Goal: Task Accomplishment & Management: Use online tool/utility

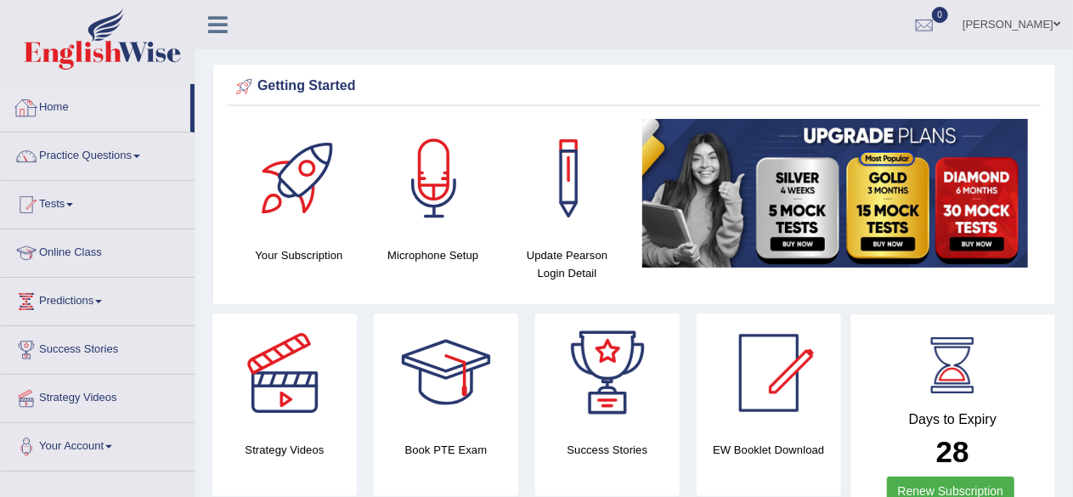
click at [56, 98] on link "Home" at bounding box center [95, 105] width 189 height 42
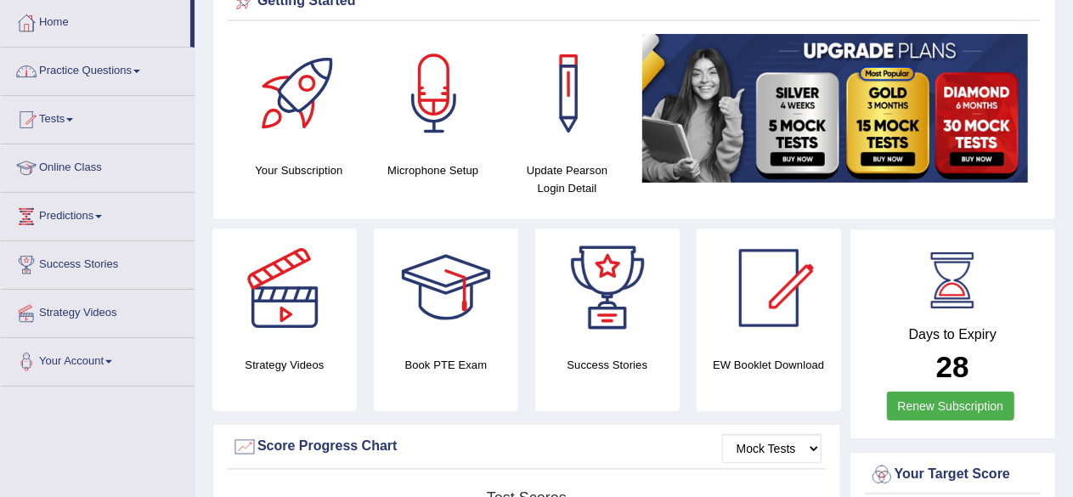
scroll to position [170, 0]
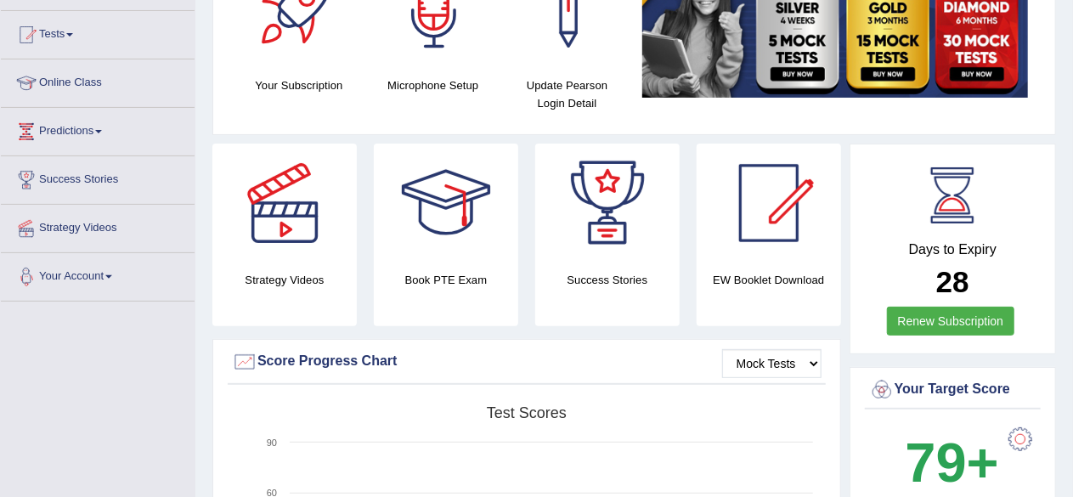
click at [121, 278] on link "Your Account" at bounding box center [98, 274] width 194 height 42
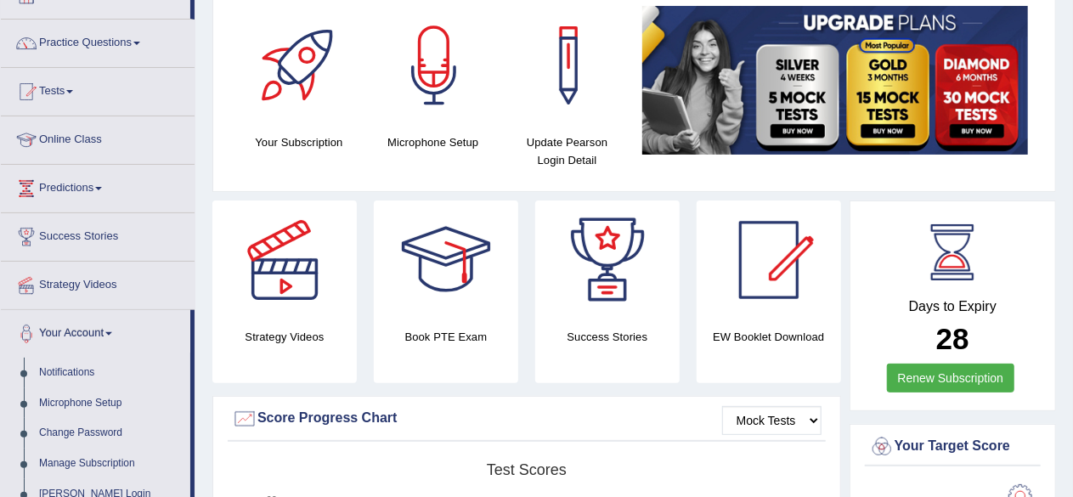
scroll to position [0, 0]
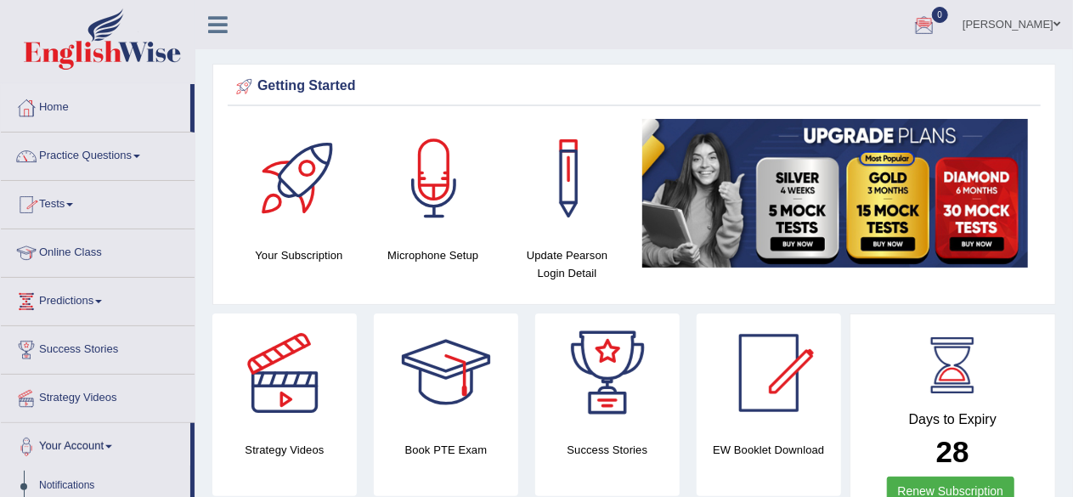
click at [150, 154] on link "Practice Questions" at bounding box center [98, 154] width 194 height 42
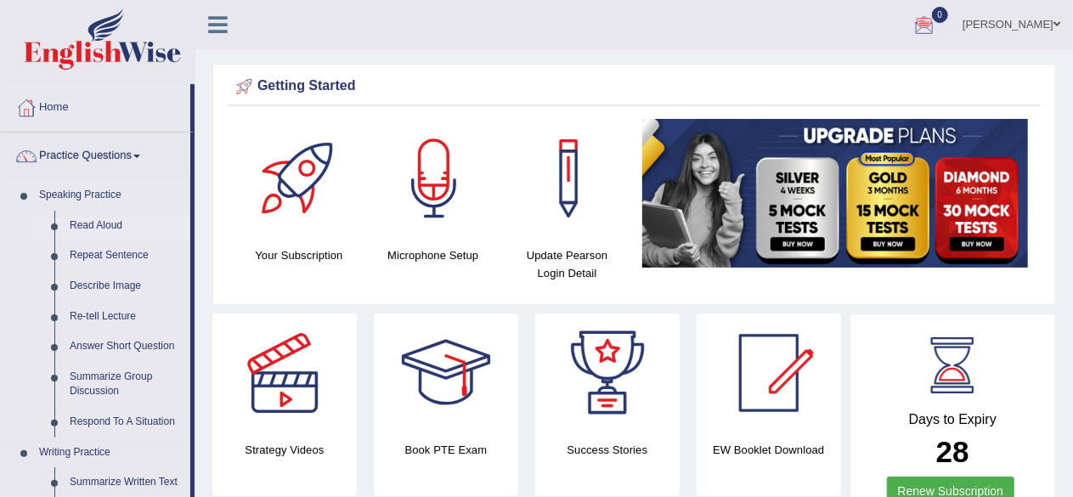
click at [94, 222] on link "Read Aloud" at bounding box center [126, 226] width 128 height 31
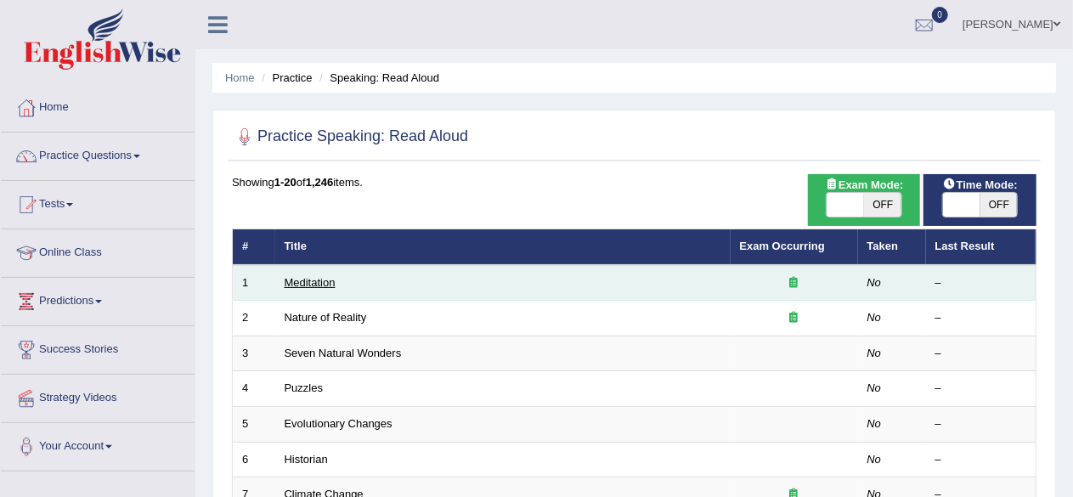
click at [301, 280] on link "Meditation" at bounding box center [310, 282] width 51 height 13
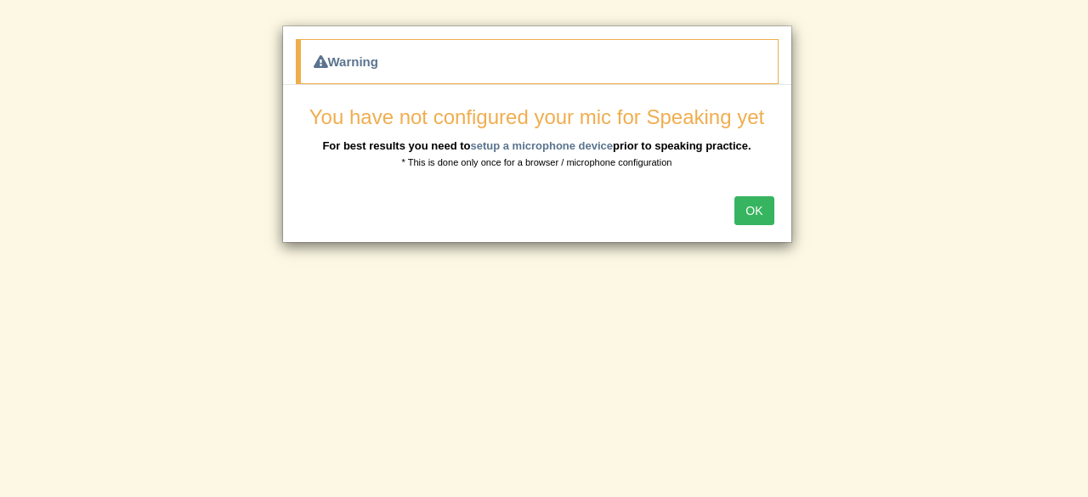
click at [765, 203] on button "OK" at bounding box center [753, 210] width 39 height 29
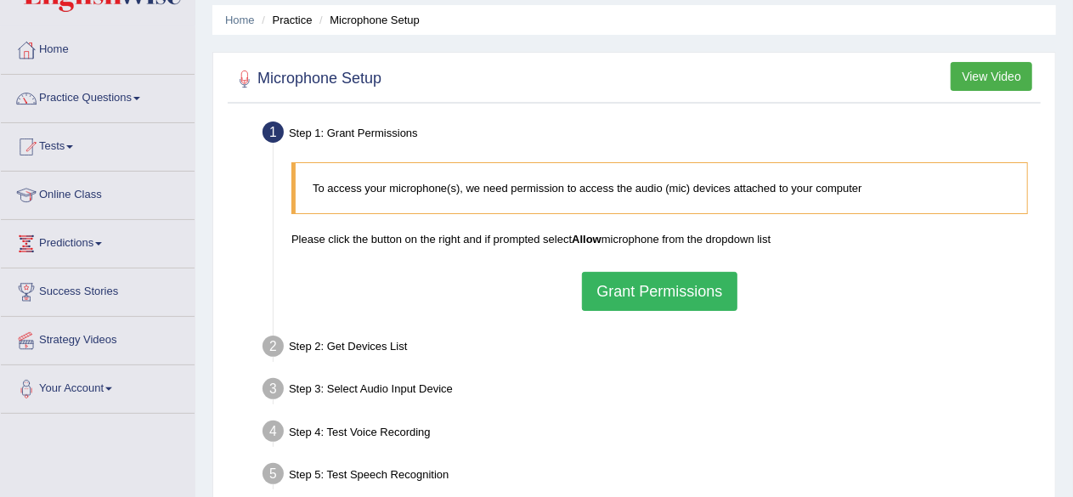
scroll to position [85, 0]
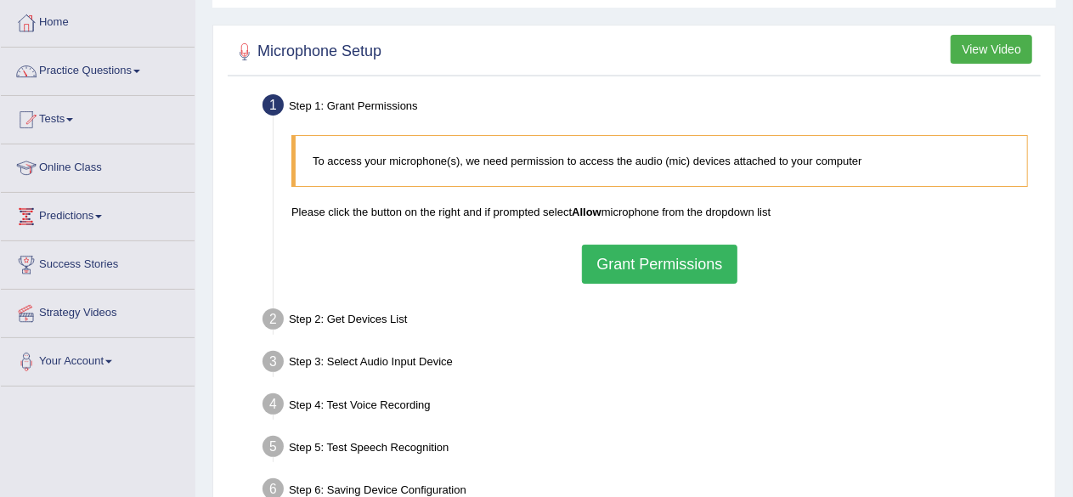
drag, startPoint x: 840, startPoint y: 255, endPoint x: 967, endPoint y: 321, distance: 143.7
click at [967, 321] on div "Step 2: Get Devices List" at bounding box center [651, 321] width 793 height 37
drag, startPoint x: 657, startPoint y: 266, endPoint x: 493, endPoint y: 218, distance: 170.8
click at [493, 218] on p "Please click the button on the right and if prompted select Allow microphone fr…" at bounding box center [659, 212] width 737 height 16
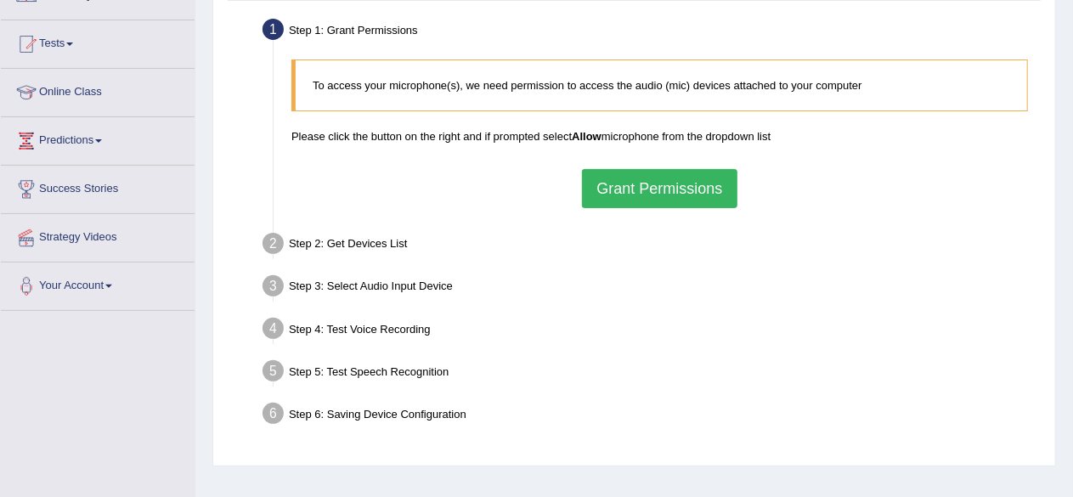
scroll to position [54, 0]
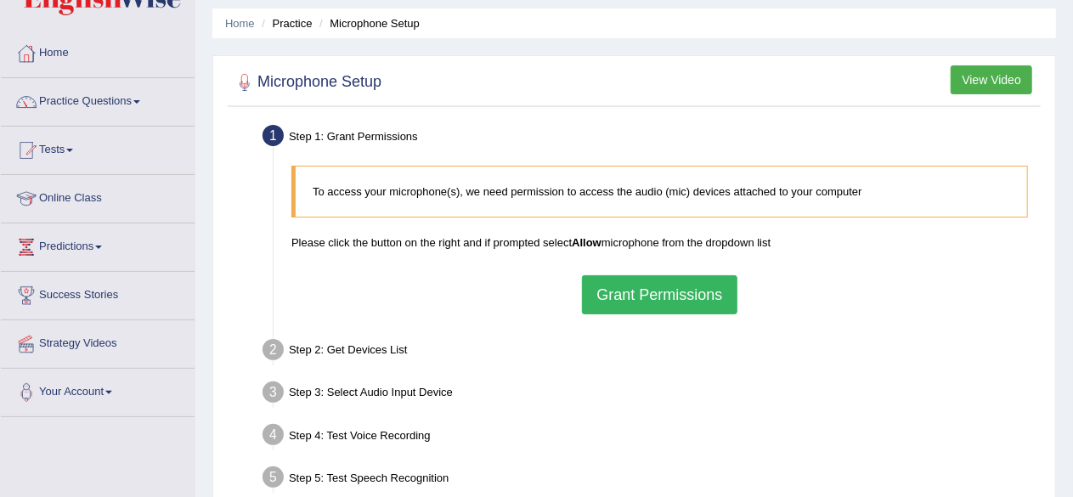
click at [640, 291] on button "Grant Permissions" at bounding box center [659, 294] width 155 height 39
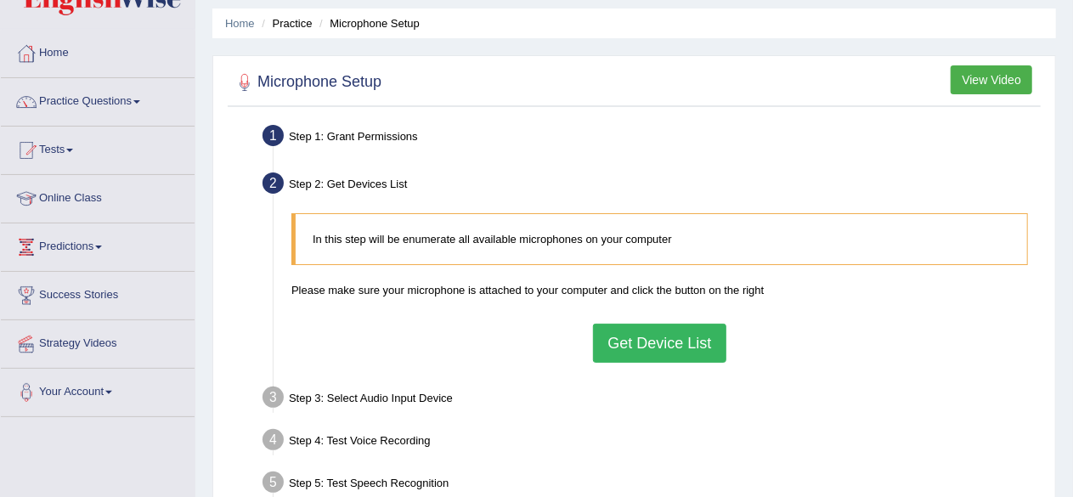
click at [657, 334] on button "Get Device List" at bounding box center [659, 343] width 133 height 39
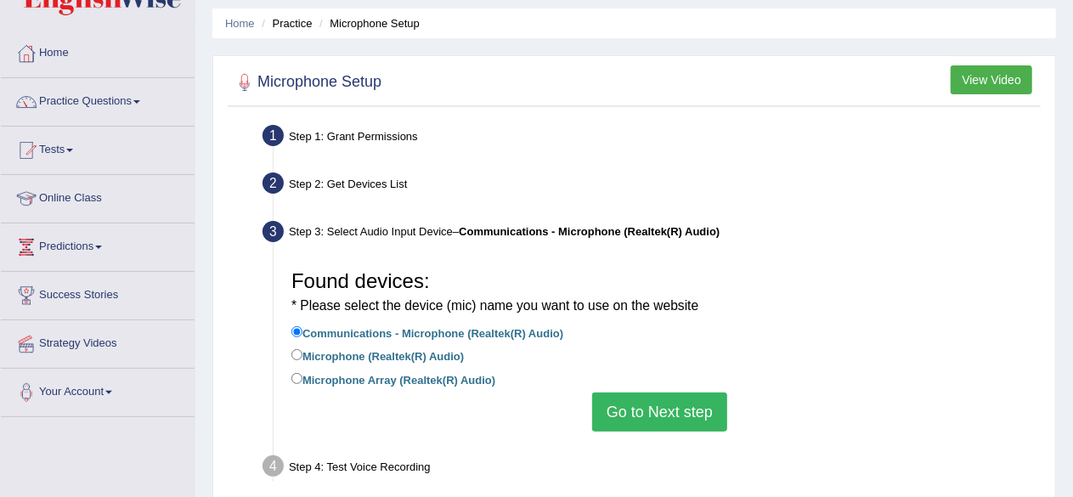
click at [640, 400] on button "Go to Next step" at bounding box center [659, 412] width 135 height 39
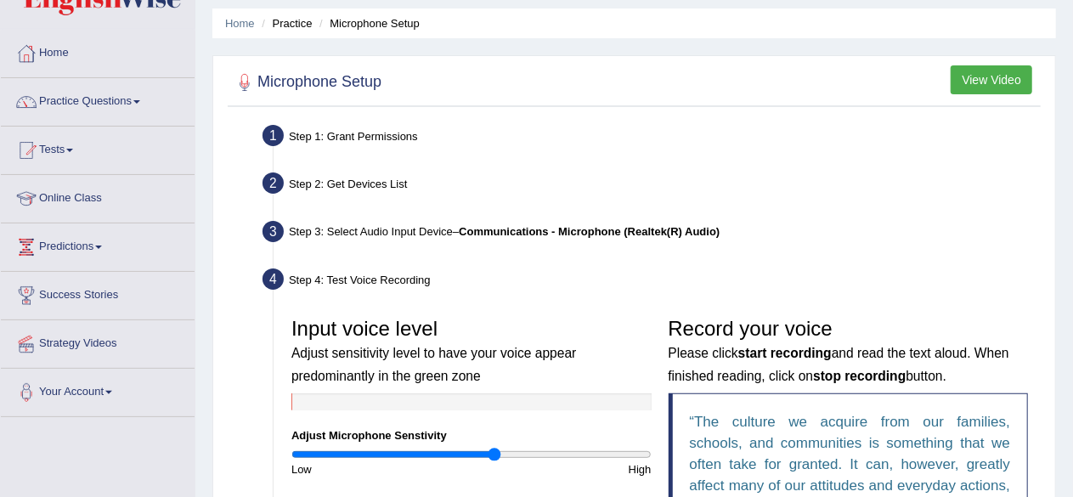
click at [495, 448] on input "range" at bounding box center [471, 455] width 360 height 14
drag, startPoint x: 496, startPoint y: 449, endPoint x: 471, endPoint y: 460, distance: 27.8
type input "1.02"
click at [471, 460] on input "range" at bounding box center [471, 455] width 360 height 14
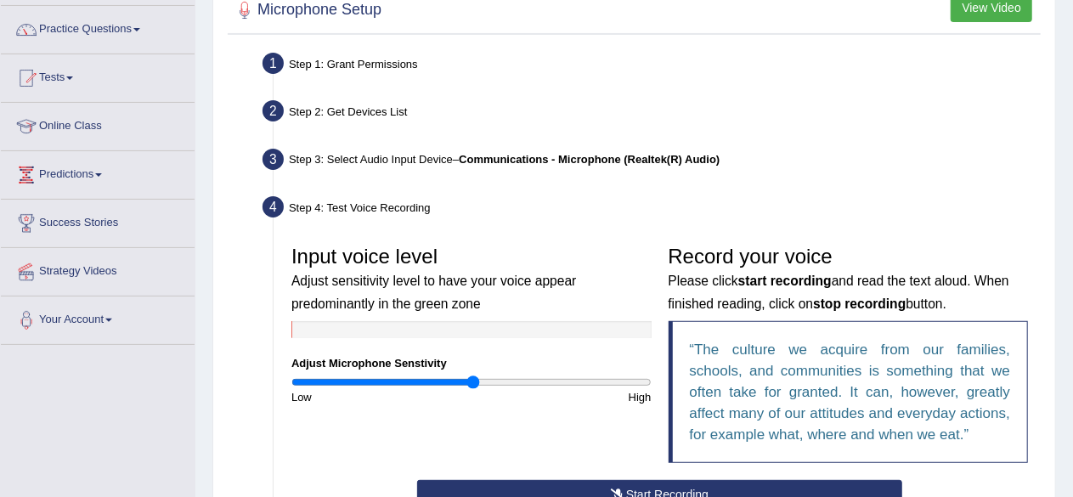
scroll to position [224, 0]
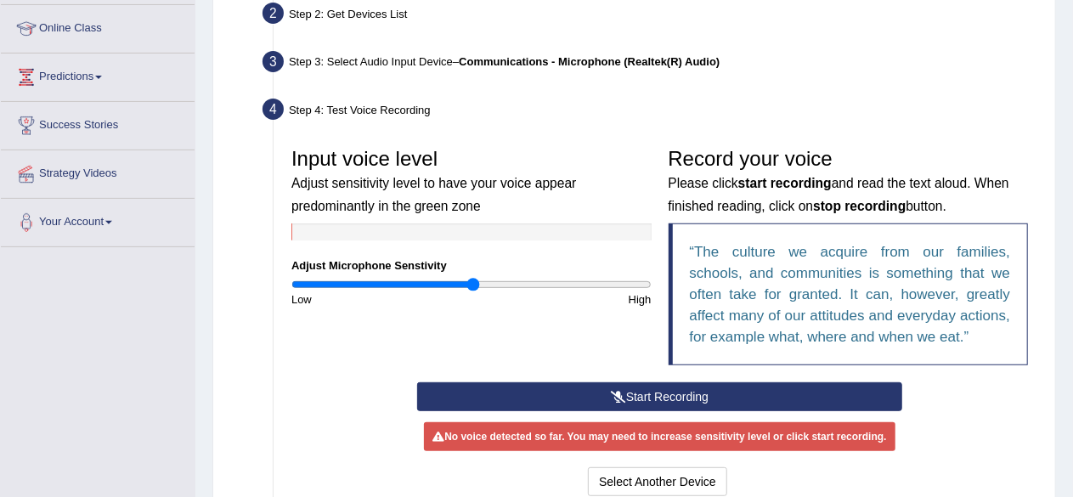
click at [615, 397] on icon at bounding box center [618, 397] width 15 height 12
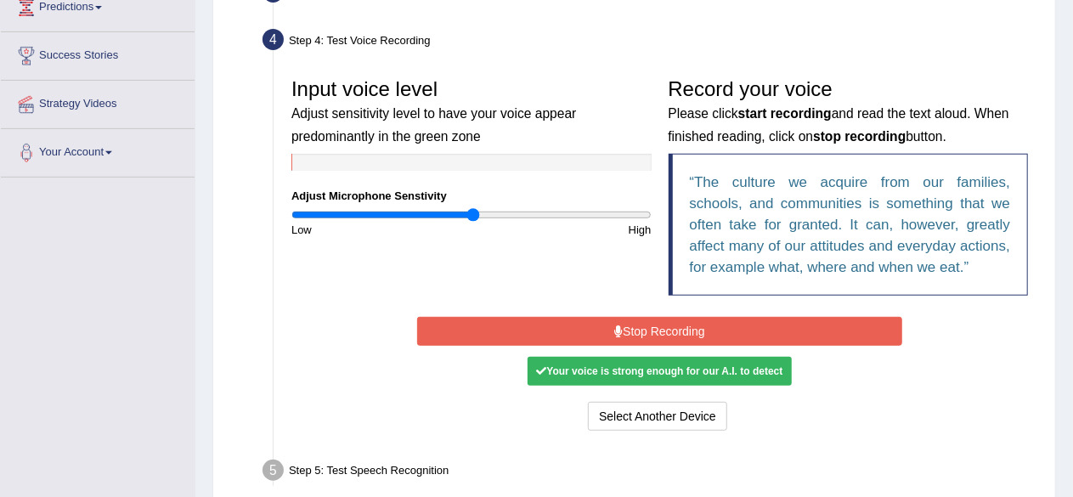
scroll to position [309, 0]
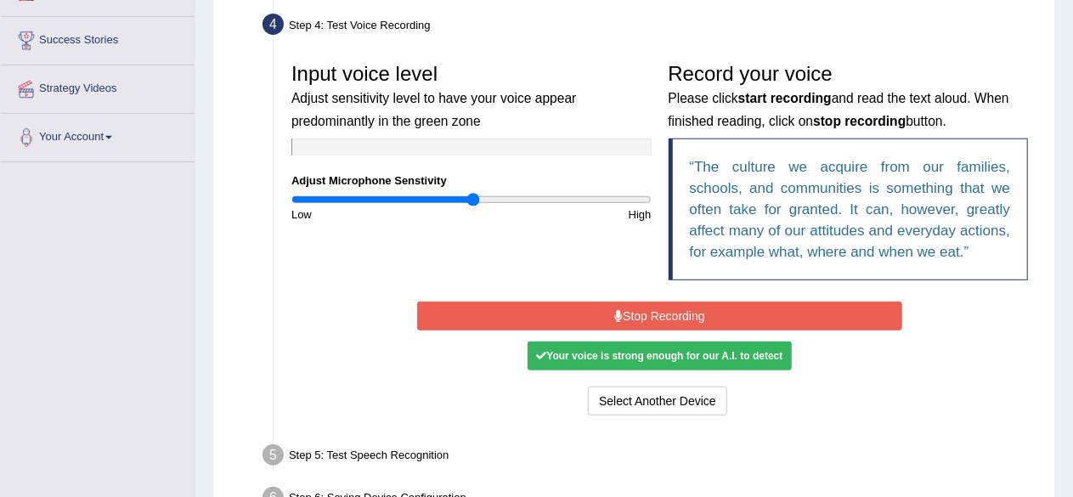
click at [655, 317] on button "Stop Recording" at bounding box center [659, 316] width 485 height 29
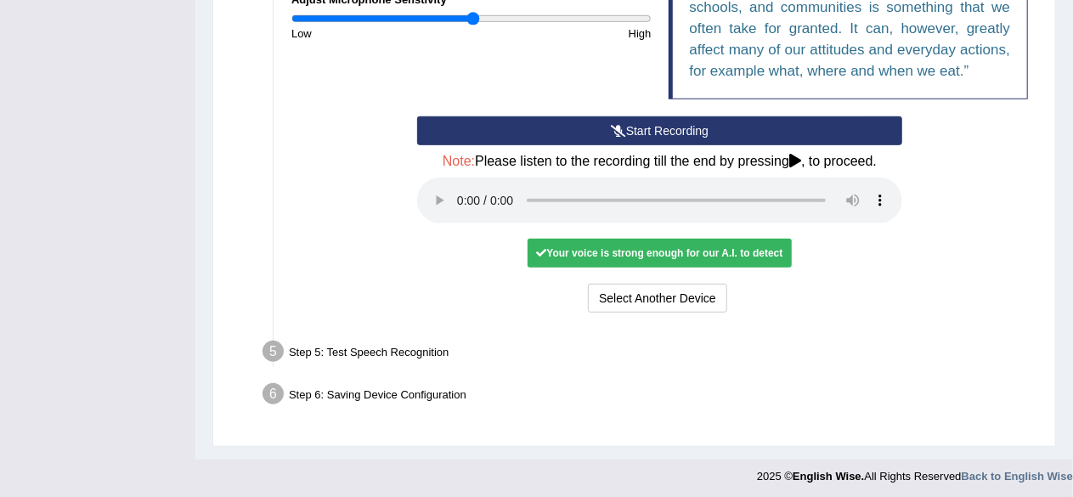
scroll to position [493, 0]
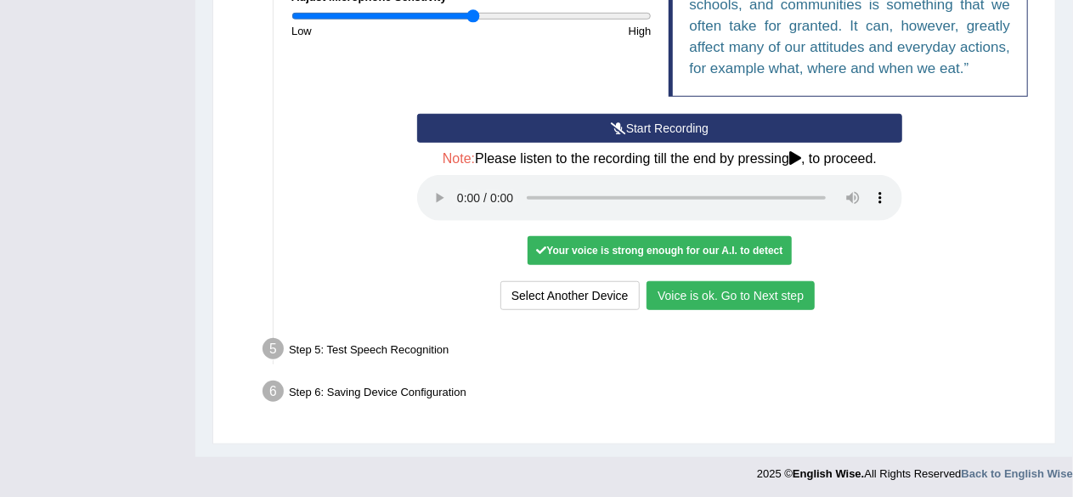
click at [744, 294] on button "Voice is ok. Go to Next step" at bounding box center [731, 295] width 168 height 29
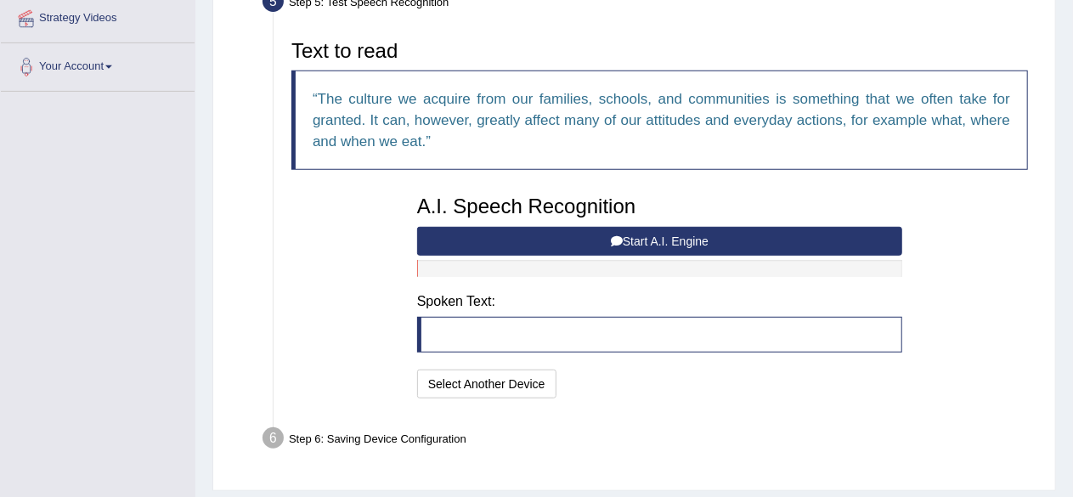
scroll to position [341, 0]
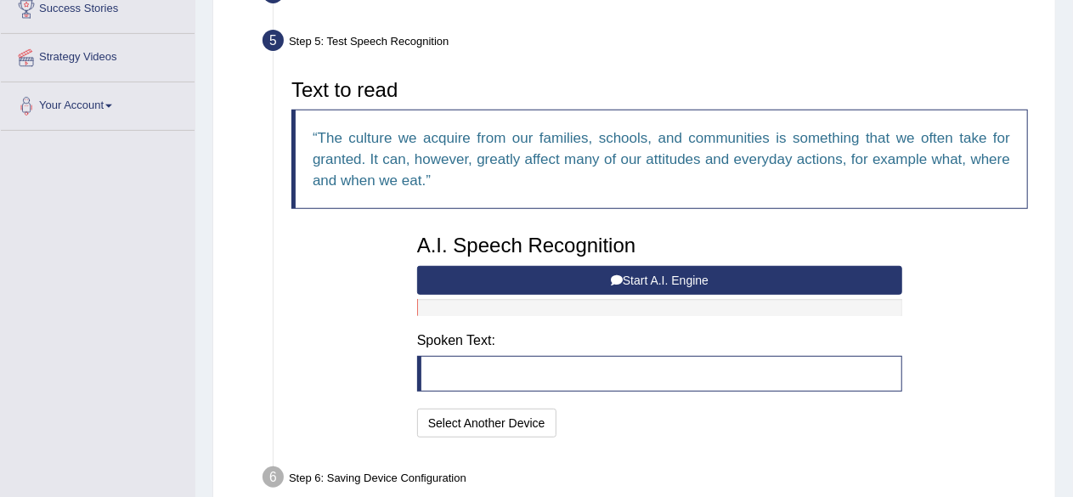
click at [495, 370] on blockquote at bounding box center [659, 374] width 485 height 36
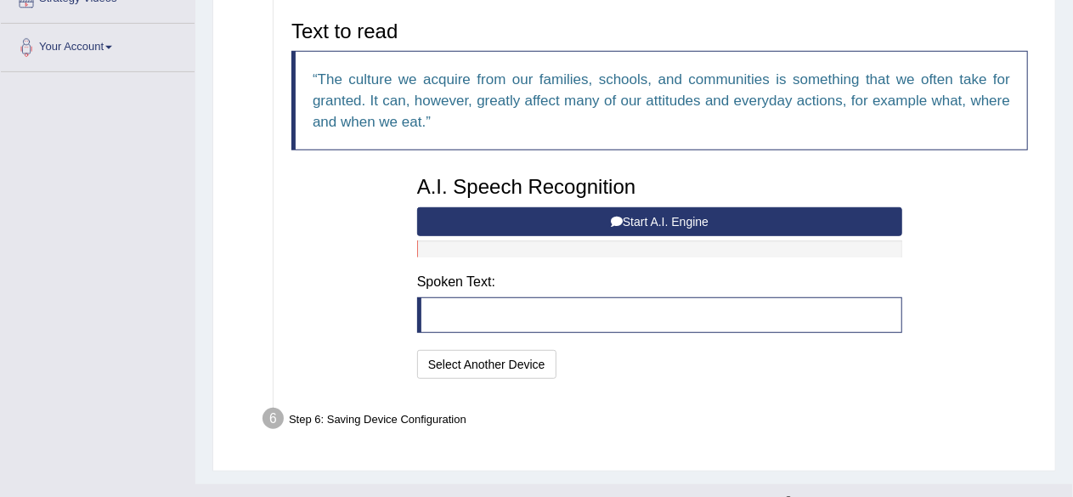
scroll to position [426, 0]
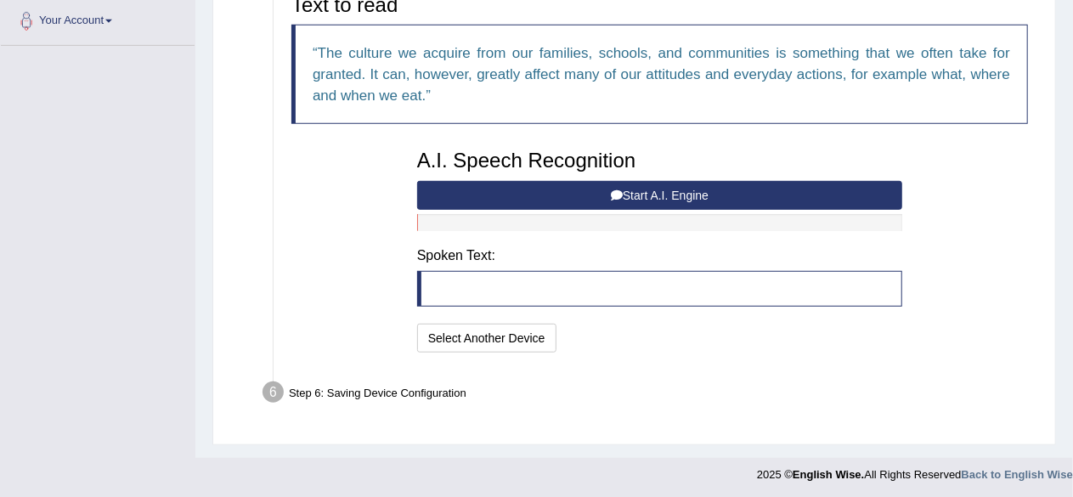
click at [649, 194] on button "Start A.I. Engine" at bounding box center [659, 195] width 485 height 29
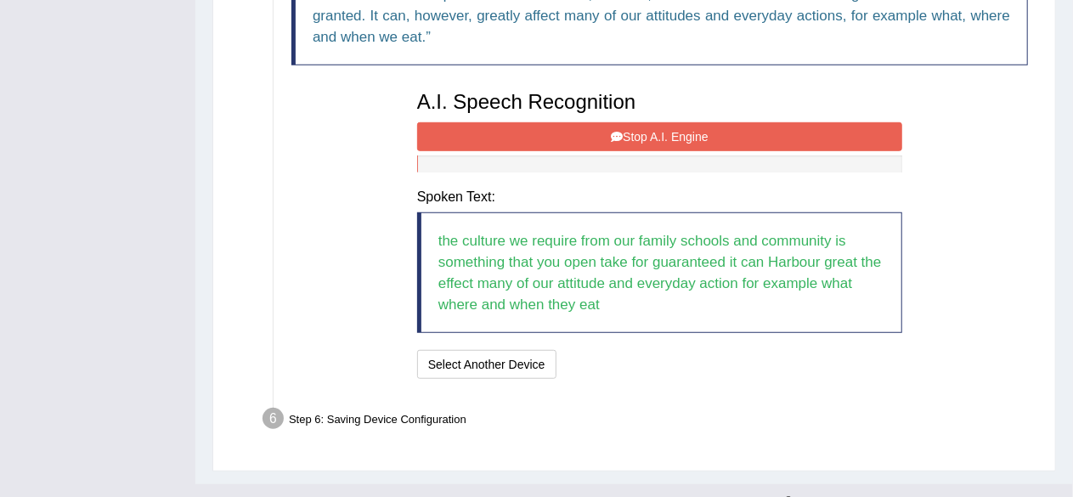
scroll to position [511, 0]
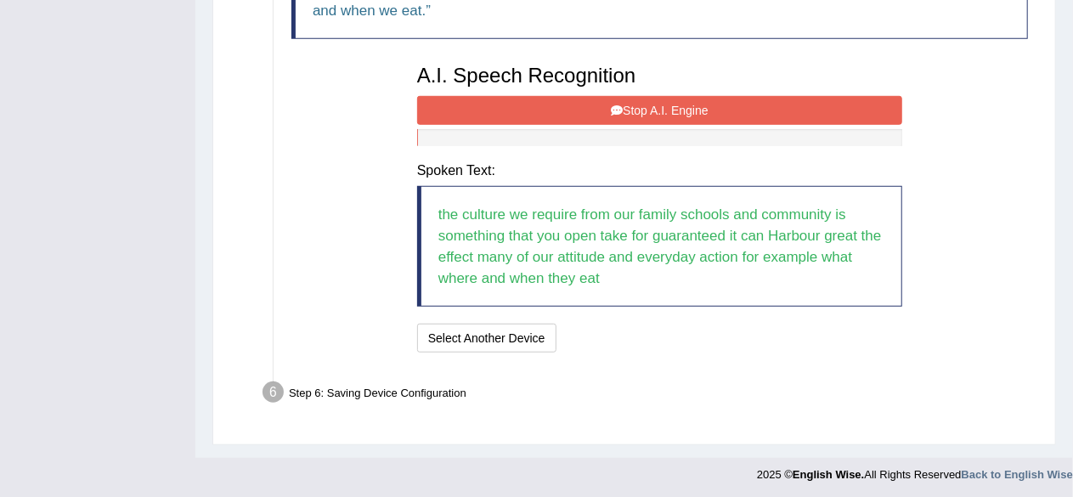
click at [676, 103] on button "Stop A.I. Engine" at bounding box center [659, 110] width 485 height 29
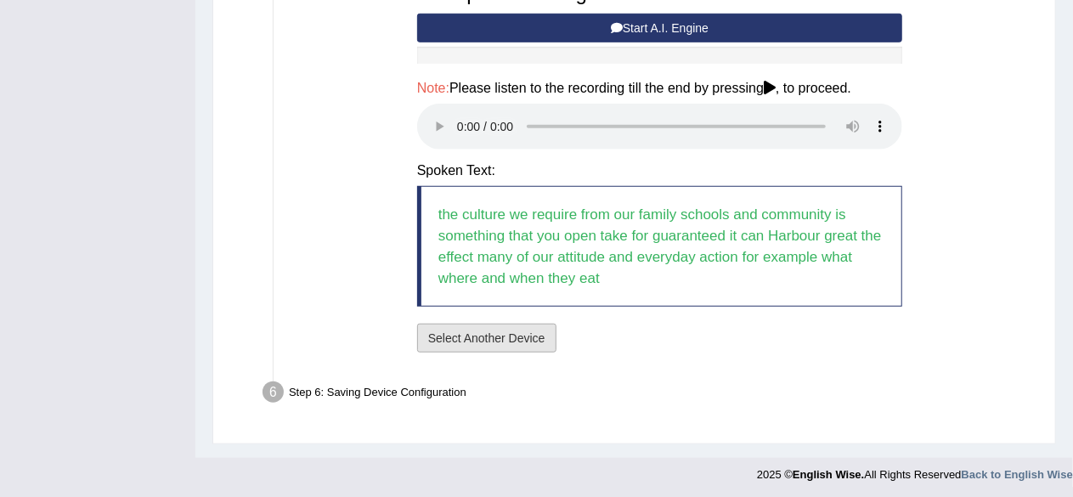
click at [520, 333] on button "Select Another Device" at bounding box center [486, 338] width 139 height 29
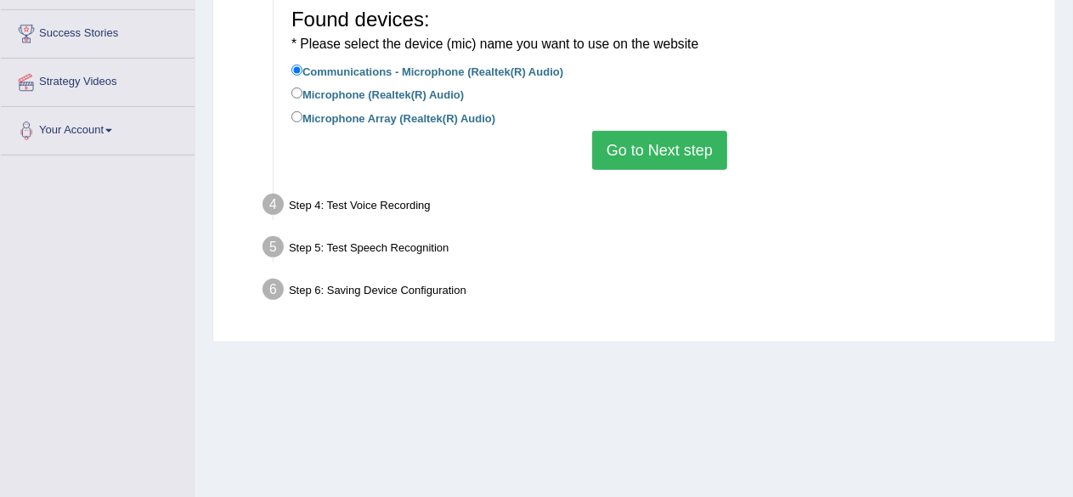
scroll to position [224, 0]
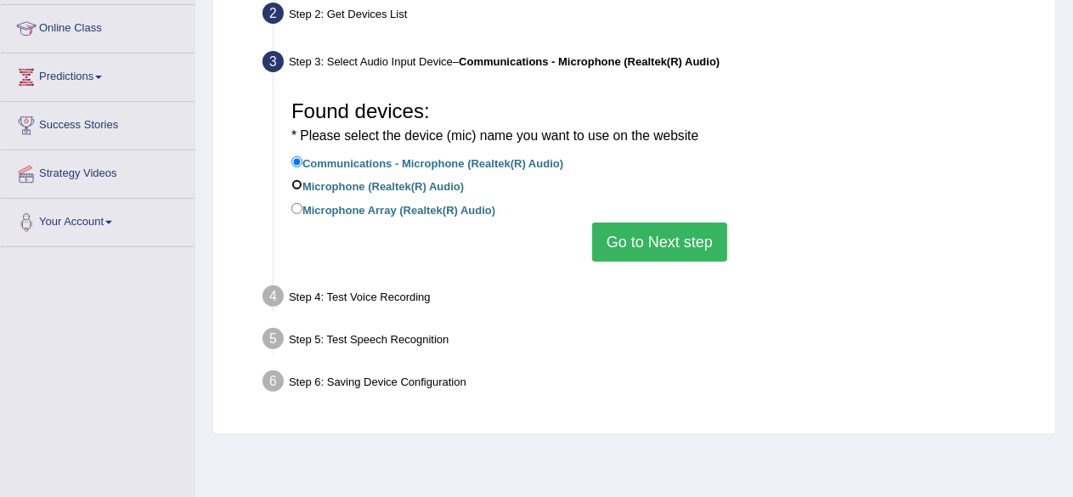
click at [296, 183] on input "Microphone (Realtek(R) Audio)" at bounding box center [296, 184] width 11 height 11
radio input "true"
click at [682, 237] on button "Go to Next step" at bounding box center [659, 242] width 135 height 39
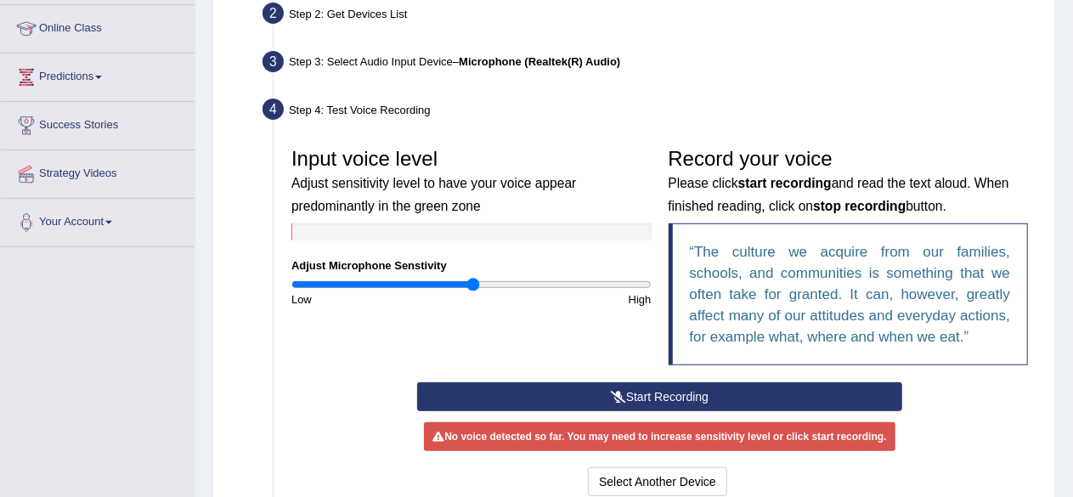
click at [654, 398] on button "Start Recording" at bounding box center [659, 396] width 485 height 29
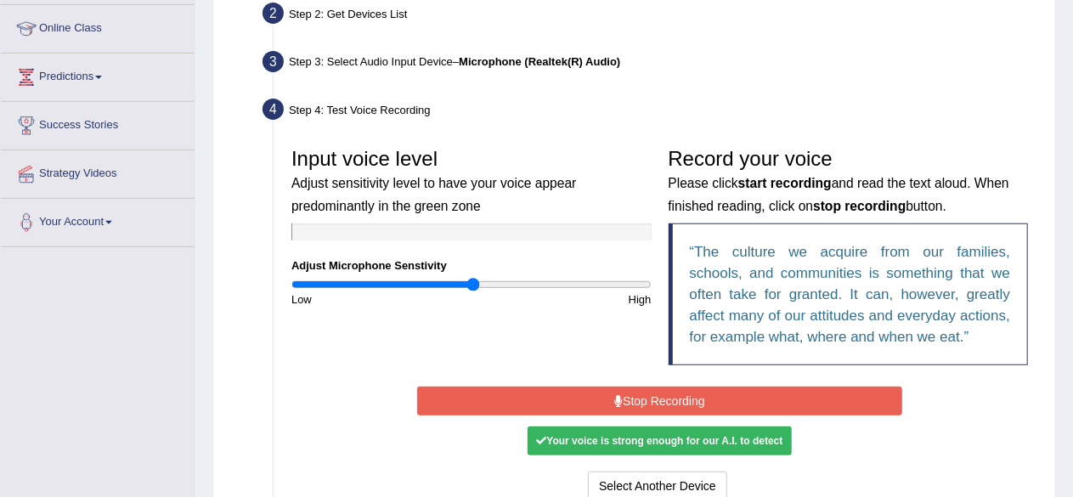
click at [625, 398] on button "Stop Recording" at bounding box center [659, 401] width 485 height 29
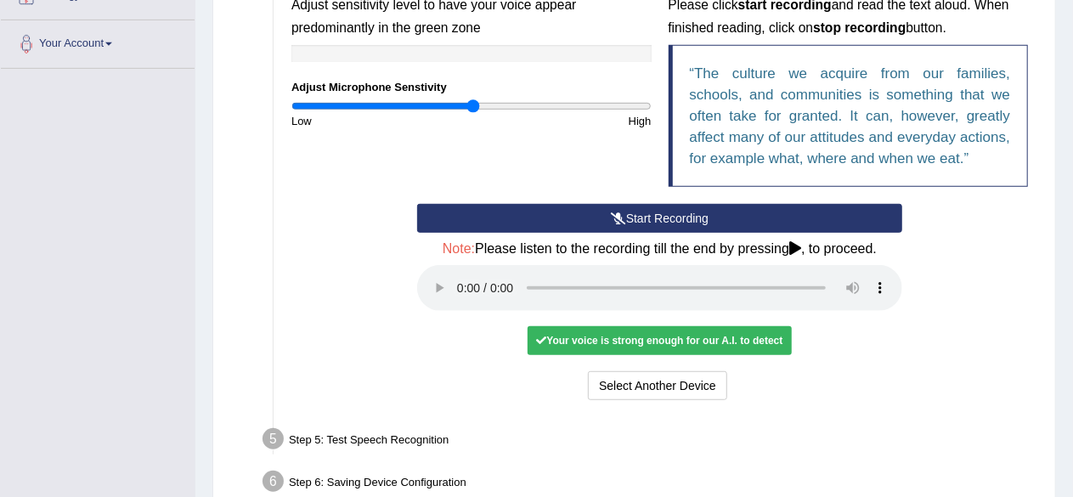
scroll to position [493, 0]
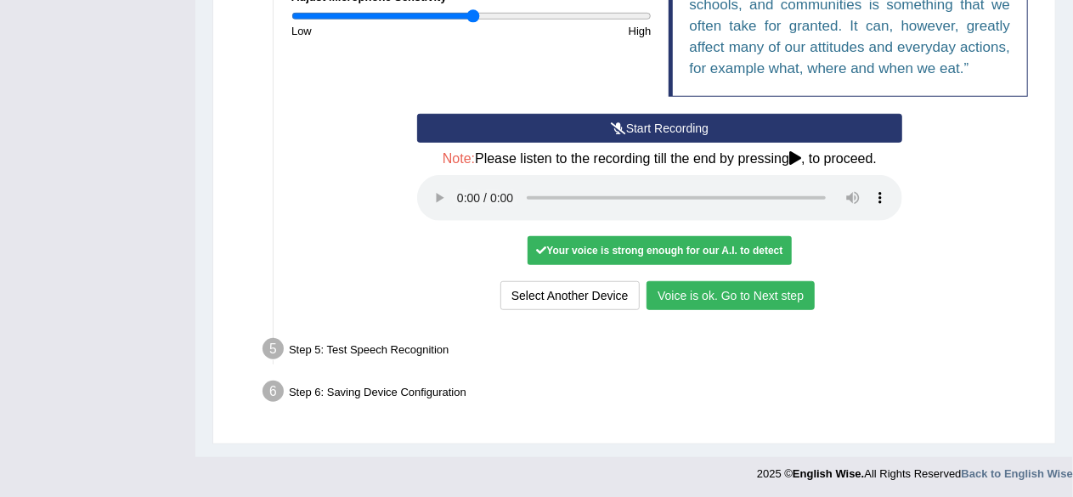
click at [750, 295] on button "Voice is ok. Go to Next step" at bounding box center [731, 295] width 168 height 29
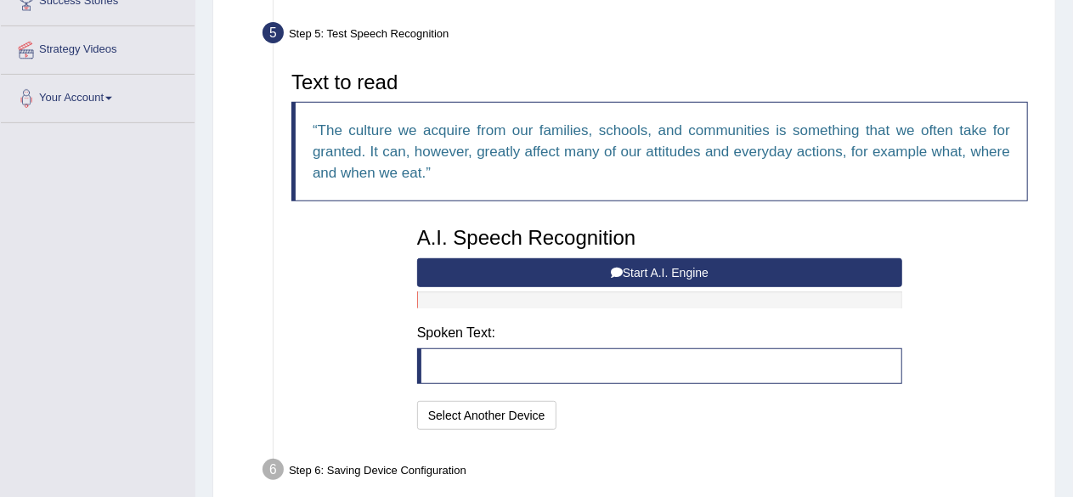
scroll to position [256, 0]
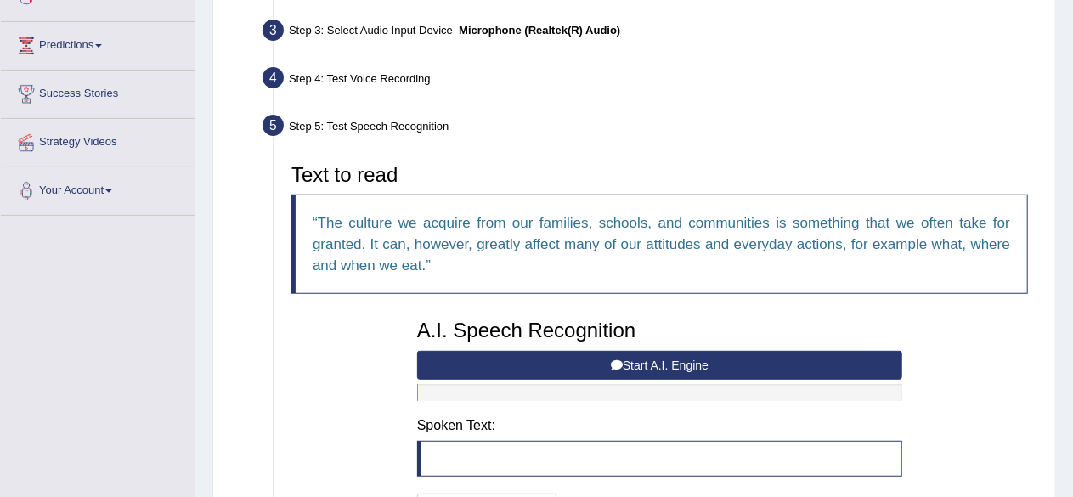
click at [628, 363] on button "Start A.I. Engine" at bounding box center [659, 365] width 485 height 29
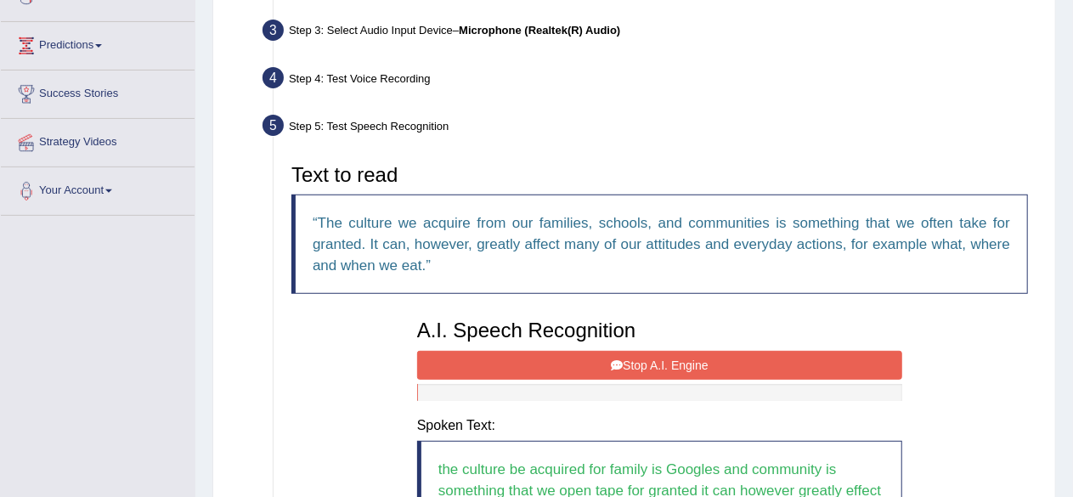
click at [605, 360] on button "Stop A.I. Engine" at bounding box center [659, 365] width 485 height 29
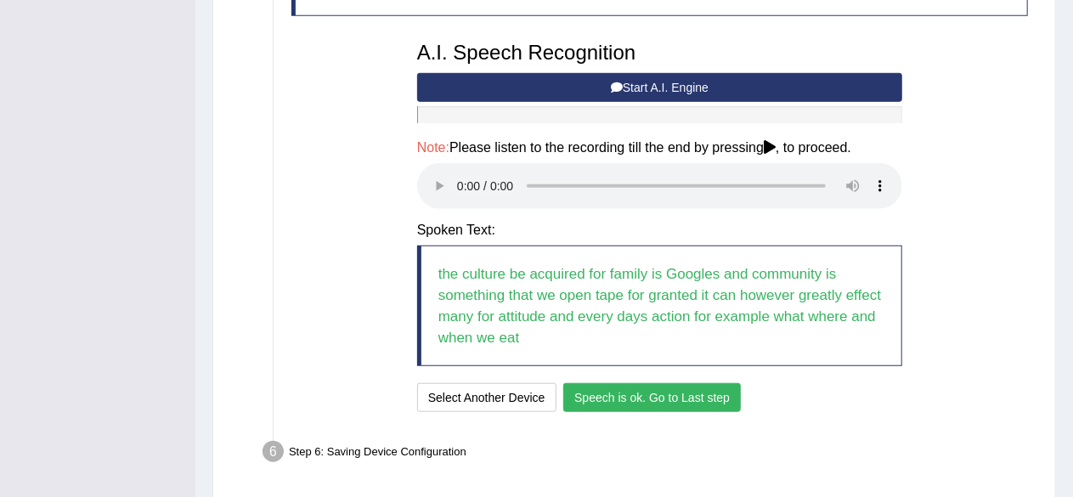
scroll to position [593, 0]
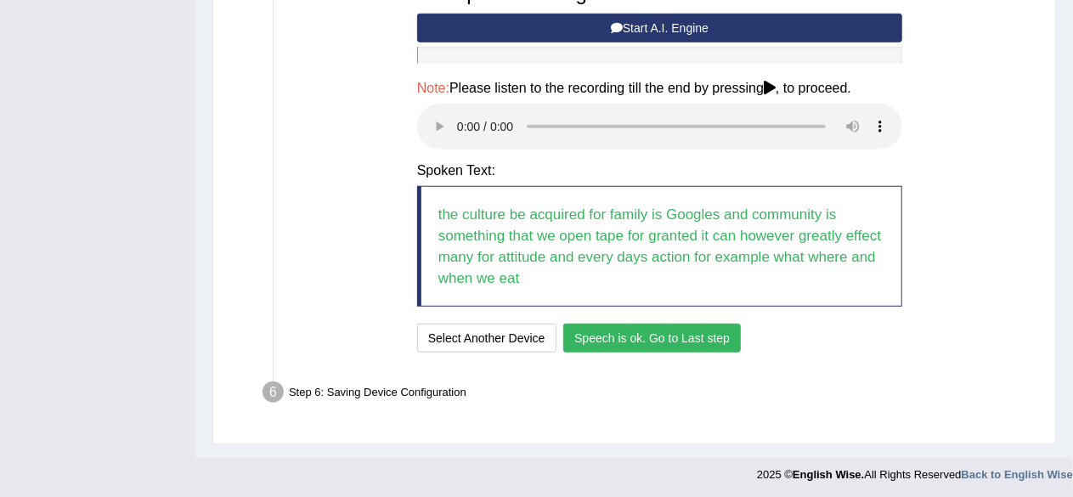
click at [658, 331] on button "Speech is ok. Go to Last step" at bounding box center [652, 338] width 178 height 29
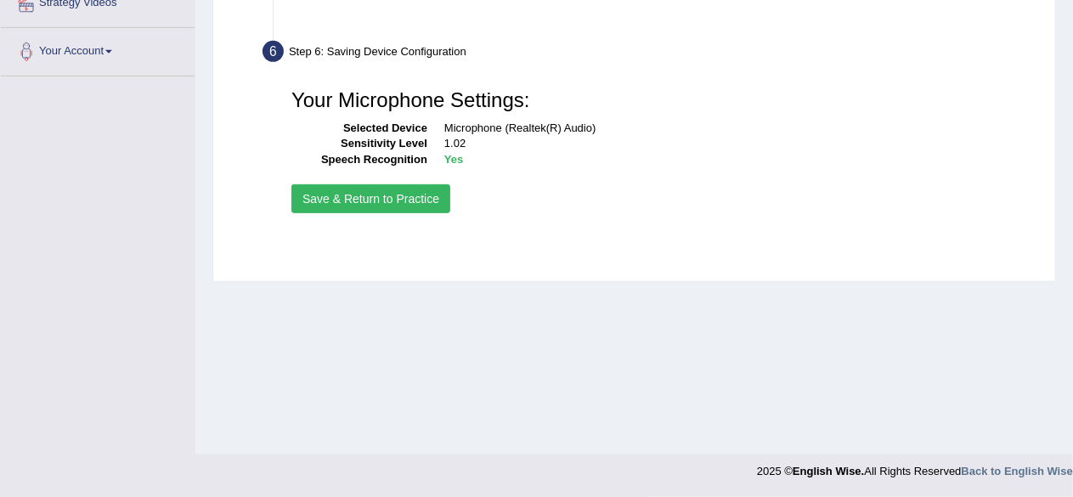
scroll to position [394, 0]
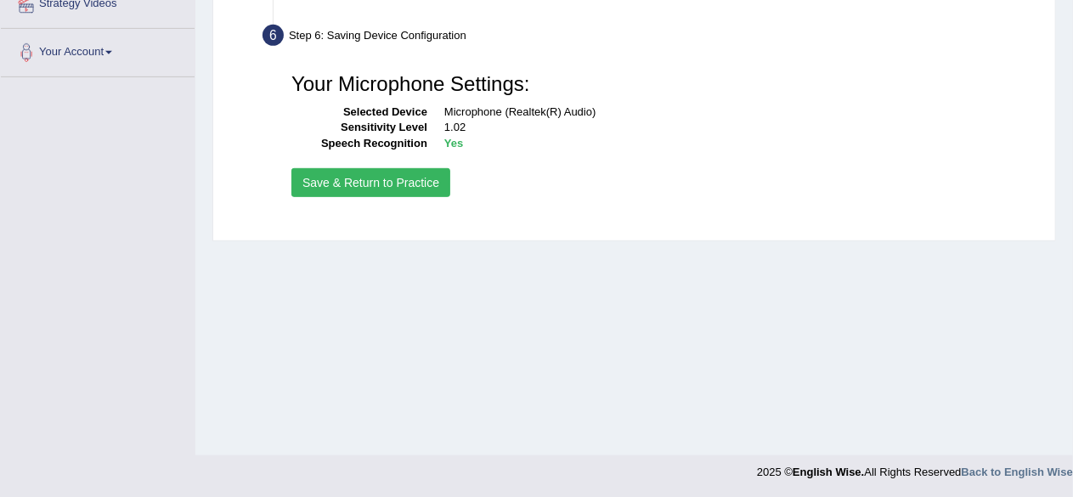
click at [359, 180] on button "Save & Return to Practice" at bounding box center [370, 182] width 159 height 29
